Goal: Information Seeking & Learning: Learn about a topic

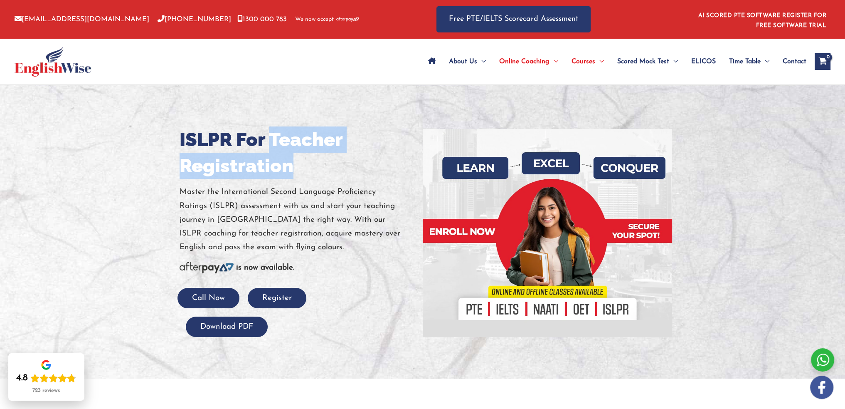
drag, startPoint x: 275, startPoint y: 142, endPoint x: 288, endPoint y: 167, distance: 28.8
click at [288, 167] on h1 "ISLPR For Teacher Registration" at bounding box center [298, 152] width 237 height 52
click at [320, 177] on h1 "ISLPR For Teacher Registration" at bounding box center [298, 152] width 237 height 52
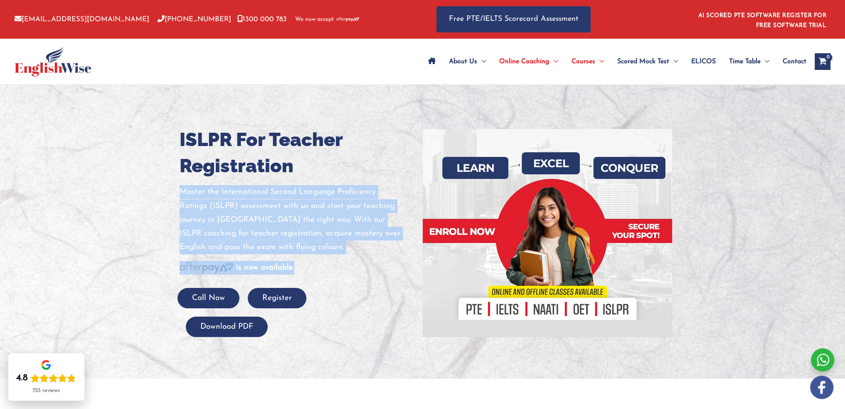
drag, startPoint x: 295, startPoint y: 266, endPoint x: 178, endPoint y: 190, distance: 139.9
click at [178, 190] on div "ISLPR For Teacher Registration Master the International Second Language Profici…" at bounding box center [297, 231] width 249 height 210
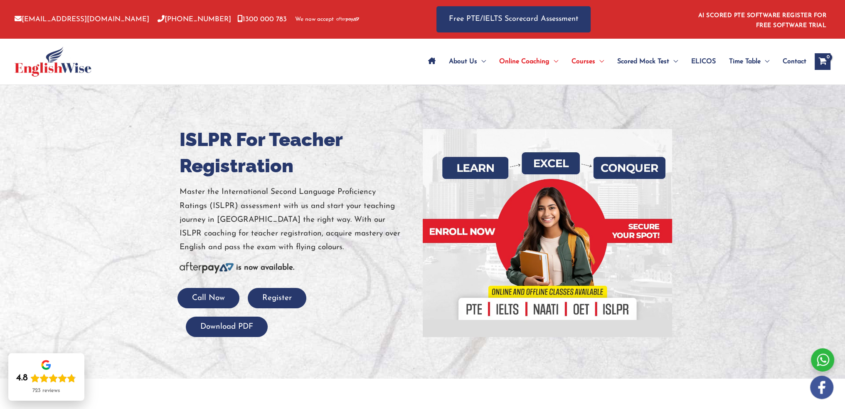
click at [150, 201] on div at bounding box center [422, 231] width 845 height 293
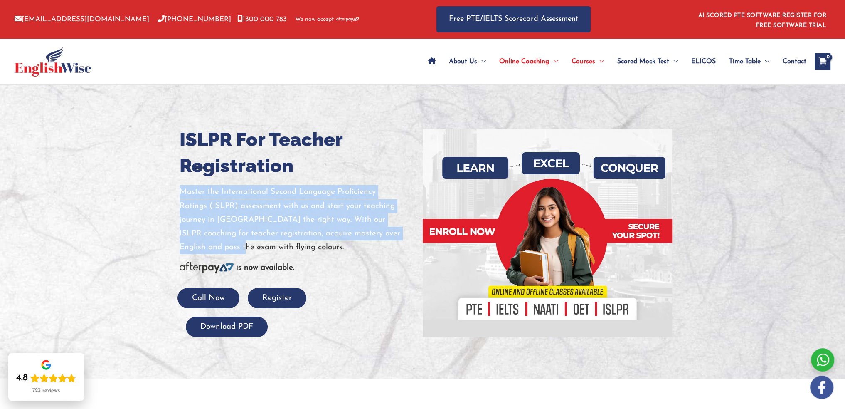
drag, startPoint x: 180, startPoint y: 192, endPoint x: 173, endPoint y: 249, distance: 57.4
click at [173, 249] on div "ISLPR For Teacher Registration Master the International Second Language Profici…" at bounding box center [297, 231] width 249 height 210
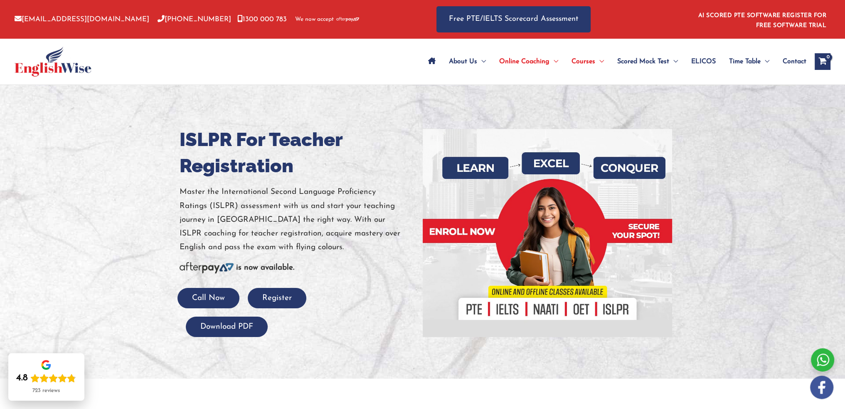
click at [172, 208] on div at bounding box center [422, 231] width 845 height 293
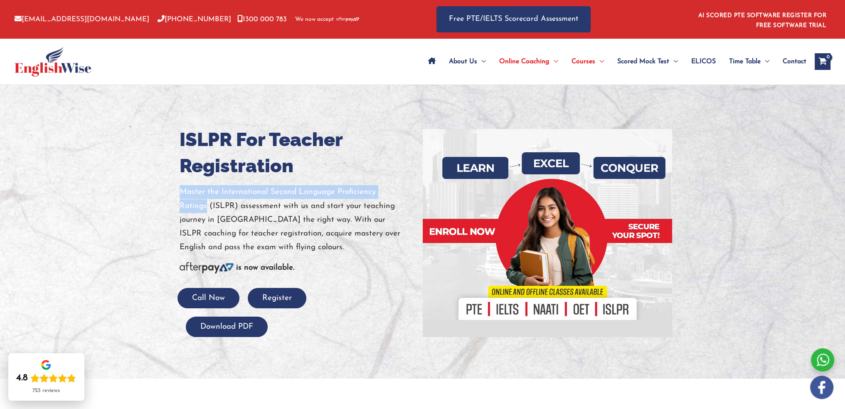
drag, startPoint x: 180, startPoint y: 190, endPoint x: 402, endPoint y: 191, distance: 222.8
click at [402, 191] on p "Master the International Second Language Proficiency Ratings (ISLPR) assessment…" at bounding box center [298, 219] width 237 height 69
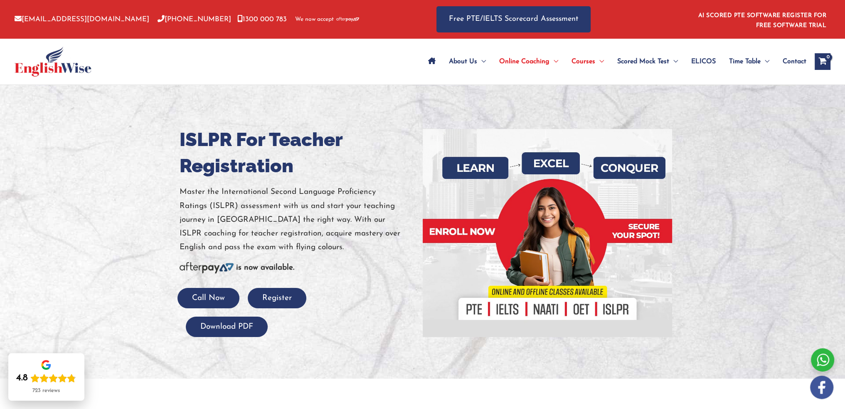
click at [531, 101] on div at bounding box center [422, 231] width 845 height 293
click at [638, 20] on div at bounding box center [648, 19] width 90 height 39
